Goal: Use online tool/utility

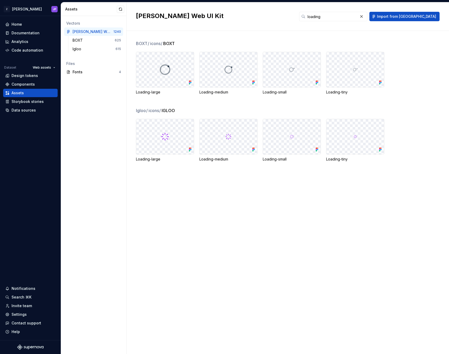
click at [378, 216] on div "BOXT / icons / BOXT Loading-large Loading-medium Loading-small Loading-tiny Igl…" at bounding box center [292, 192] width 313 height 323
click at [335, 214] on div "BOXT / icons / BOXT Loading-large Loading-medium Loading-small Loading-tiny Igl…" at bounding box center [292, 192] width 313 height 323
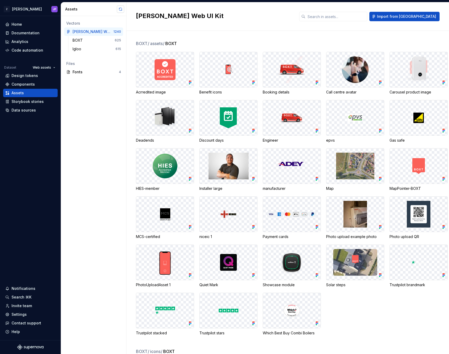
click at [119, 10] on button "button" at bounding box center [120, 9] width 7 height 7
click at [261, 23] on div "[PERSON_NAME] Web UI Kit Import from [GEOGRAPHIC_DATA]" at bounding box center [288, 16] width 322 height 29
click at [254, 31] on div "[PERSON_NAME] Web UI Kit Import from [GEOGRAPHIC_DATA]" at bounding box center [288, 16] width 322 height 29
click at [265, 31] on div "[PERSON_NAME] Web UI Kit Import from [GEOGRAPHIC_DATA]" at bounding box center [288, 16] width 322 height 29
click at [336, 19] on input "text" at bounding box center [336, 16] width 62 height 9
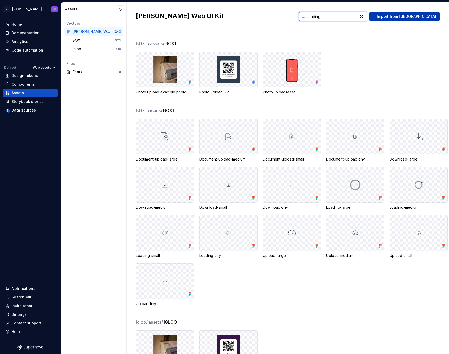
type input "loading"
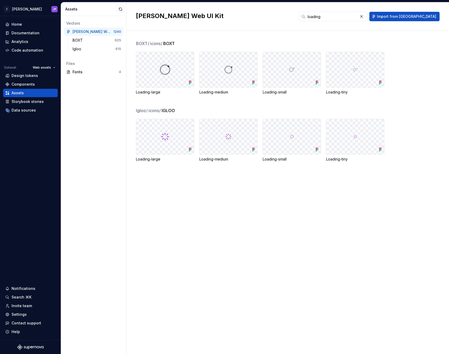
click at [335, 39] on div "BOXT / icons / BOXT Loading-large Loading-medium Loading-small Loading-tiny Igl…" at bounding box center [292, 192] width 313 height 323
click at [296, 30] on div "[PERSON_NAME] Web UI Kit loading Import from [GEOGRAPHIC_DATA]" at bounding box center [288, 16] width 322 height 29
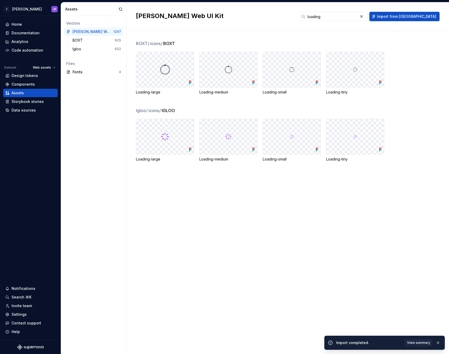
click at [295, 30] on div "[PERSON_NAME] Web UI Kit loading Import from [GEOGRAPHIC_DATA]" at bounding box center [288, 16] width 322 height 29
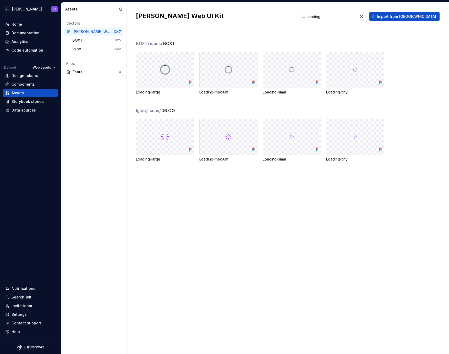
click at [293, 229] on div "BOXT / icons / BOXT Loading-large Loading-medium Loading-small Loading-tiny Igl…" at bounding box center [292, 192] width 313 height 323
click at [30, 48] on div "Code automation" at bounding box center [28, 50] width 32 height 5
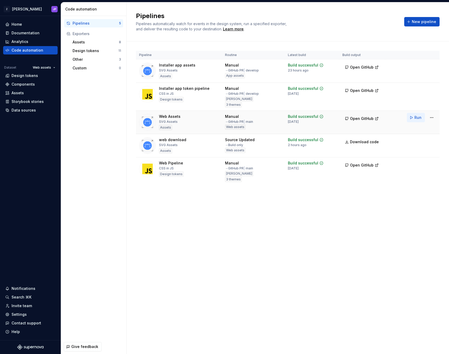
click at [416, 120] on span "Run" at bounding box center [417, 117] width 7 height 5
